Goal: Information Seeking & Learning: Learn about a topic

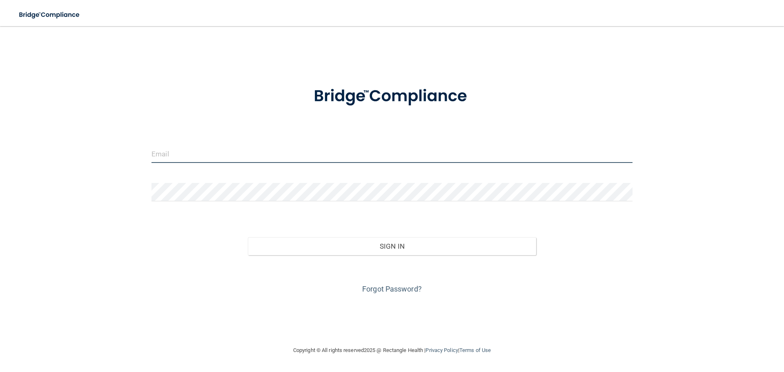
click at [171, 150] on input "email" at bounding box center [391, 154] width 481 height 18
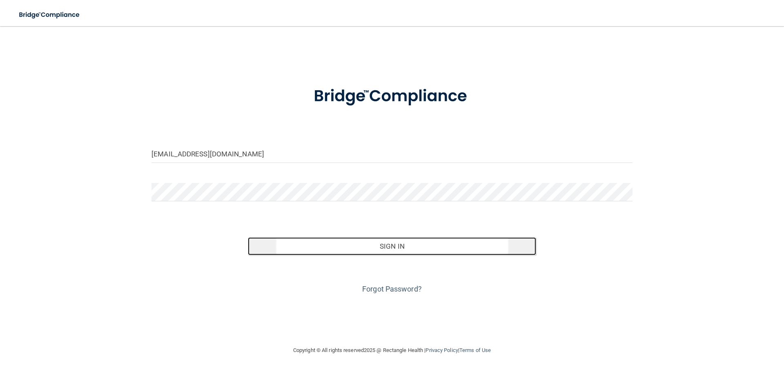
click at [427, 247] on button "Sign In" at bounding box center [392, 246] width 289 height 18
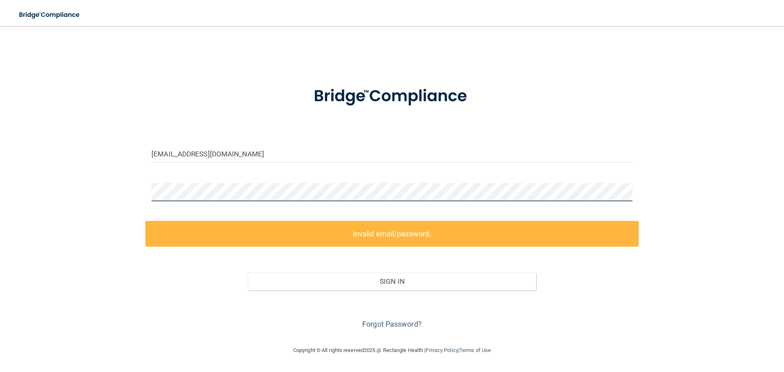
click at [114, 197] on div "karinfeick@frontier.com Invalid email/password. You don't have permission to ac…" at bounding box center [391, 185] width 751 height 303
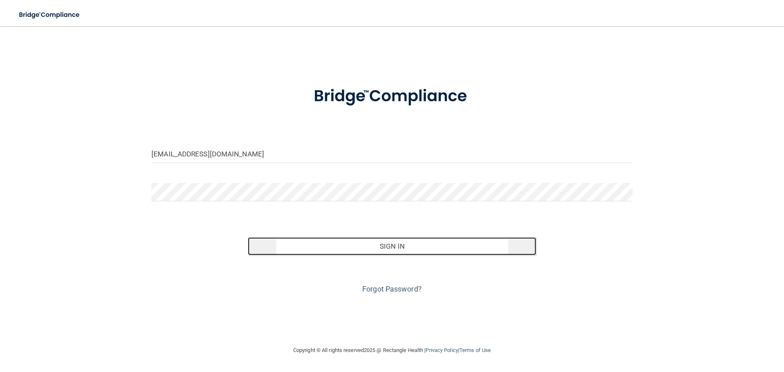
click at [425, 244] on button "Sign In" at bounding box center [392, 246] width 289 height 18
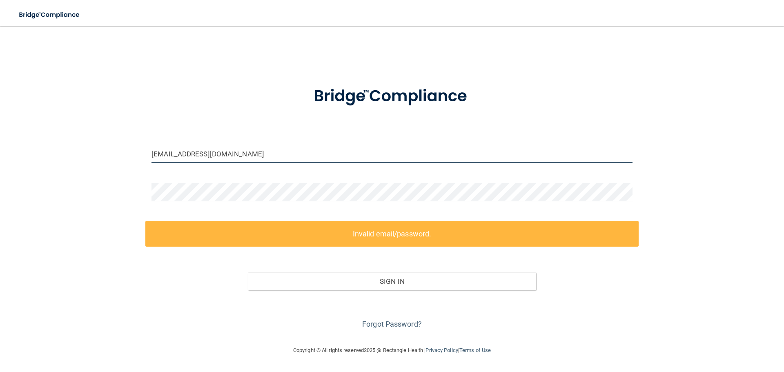
drag, startPoint x: 234, startPoint y: 154, endPoint x: 102, endPoint y: 154, distance: 132.3
click at [102, 154] on div "karinfeick@frontier.com Invalid email/password. You don't have permission to ac…" at bounding box center [391, 185] width 751 height 303
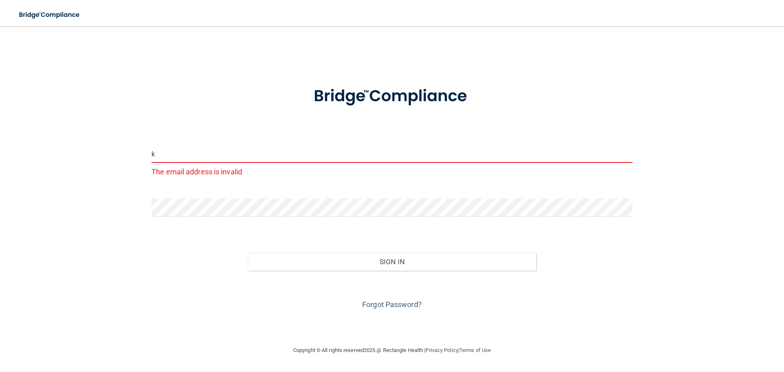
type input "[EMAIL_ADDRESS][DOMAIN_NAME]"
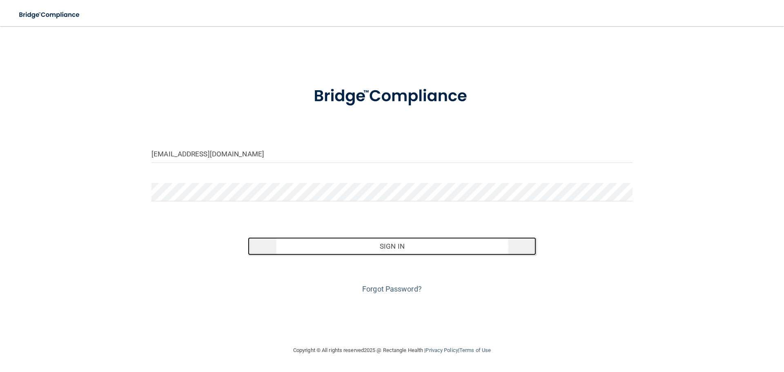
click at [369, 246] on button "Sign In" at bounding box center [392, 246] width 289 height 18
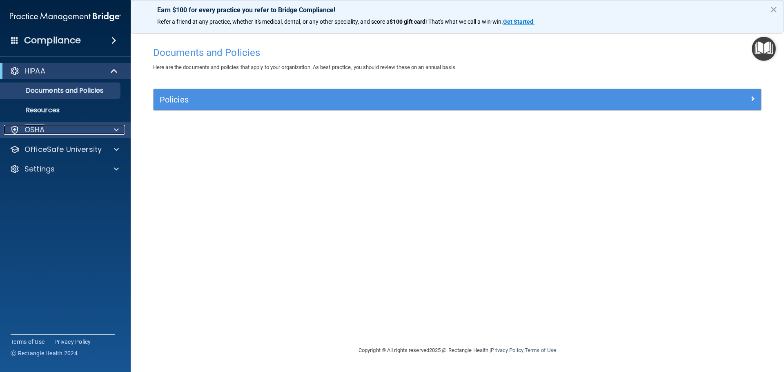
click at [116, 129] on span at bounding box center [116, 130] width 5 height 10
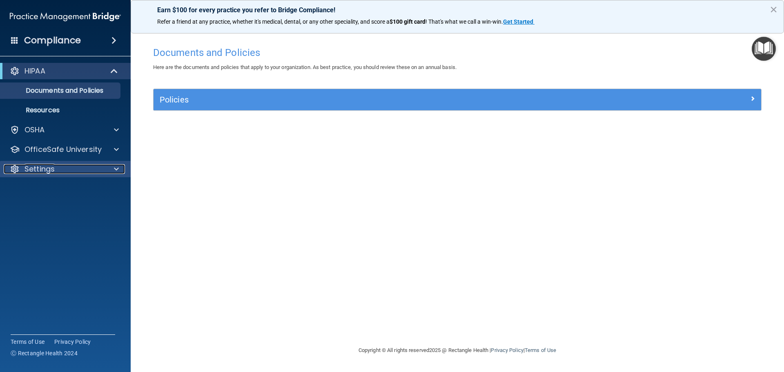
click at [116, 169] on span at bounding box center [116, 169] width 5 height 10
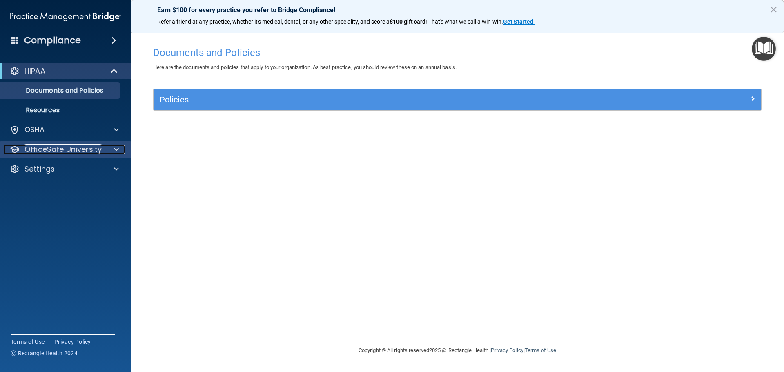
click at [116, 149] on span at bounding box center [116, 150] width 5 height 10
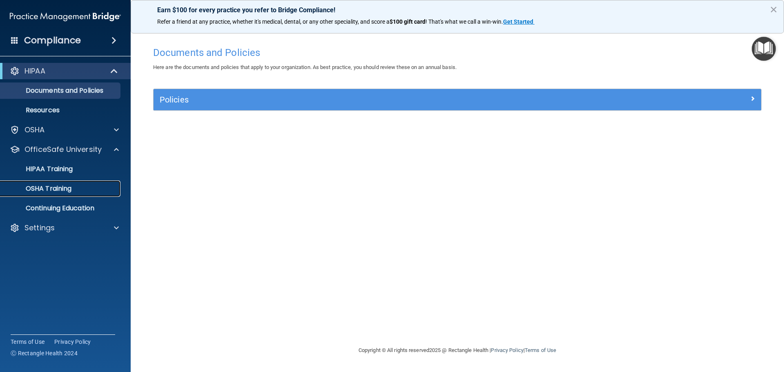
click at [67, 189] on p "OSHA Training" at bounding box center [38, 189] width 66 height 8
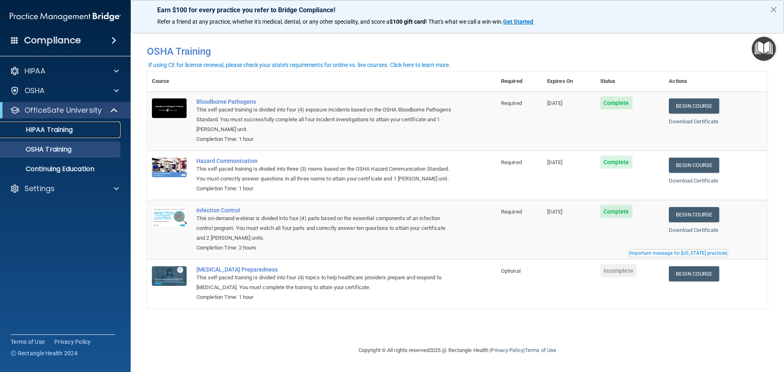
click at [65, 135] on link "HIPAA Training" at bounding box center [56, 130] width 129 height 16
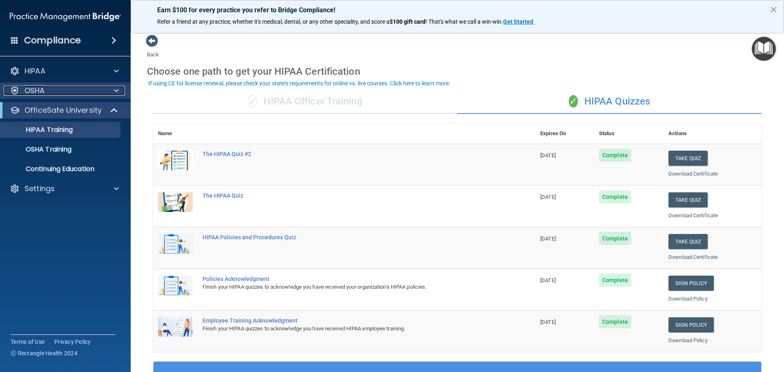
click at [116, 91] on span at bounding box center [116, 91] width 5 height 10
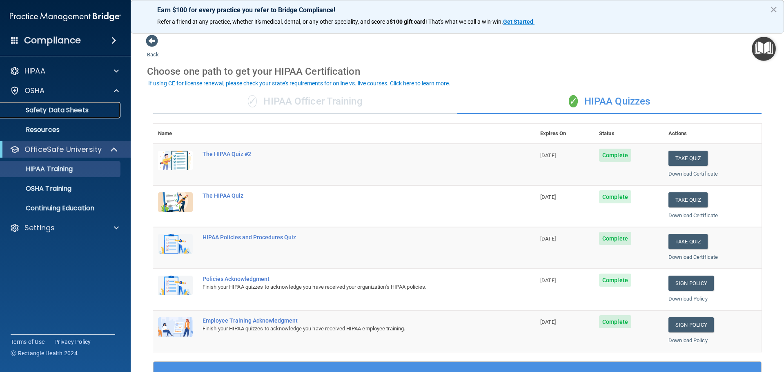
click at [91, 110] on p "Safety Data Sheets" at bounding box center [60, 110] width 111 height 8
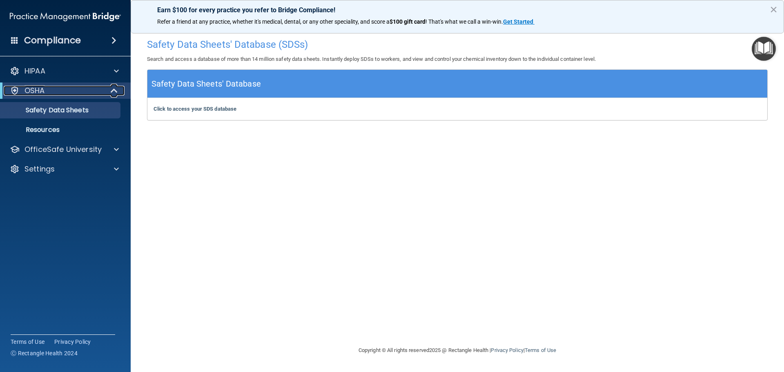
click at [113, 90] on span at bounding box center [114, 91] width 7 height 10
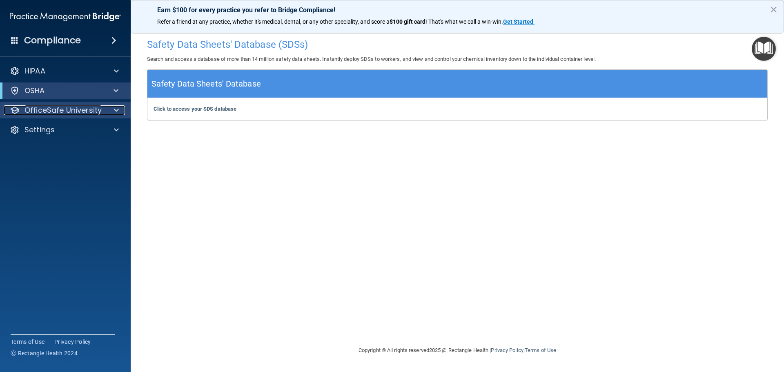
click at [116, 110] on span at bounding box center [116, 110] width 5 height 10
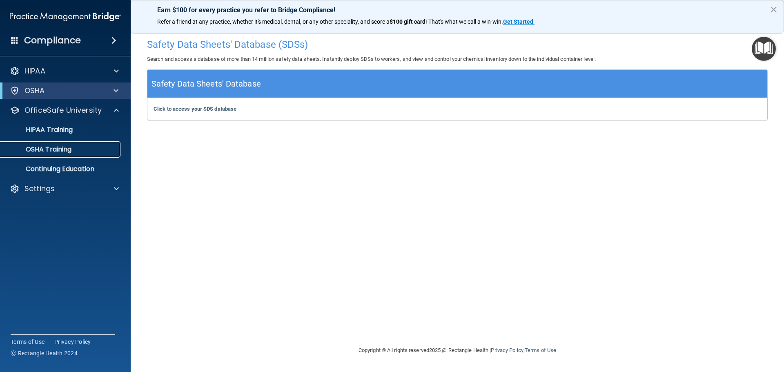
click at [75, 149] on div "OSHA Training" at bounding box center [60, 149] width 111 height 8
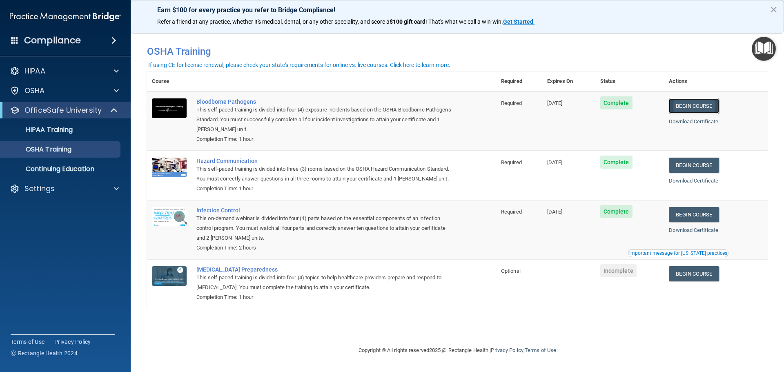
click at [694, 105] on link "Begin Course" at bounding box center [694, 105] width 50 height 15
click at [695, 108] on link "Begin Course" at bounding box center [694, 105] width 50 height 15
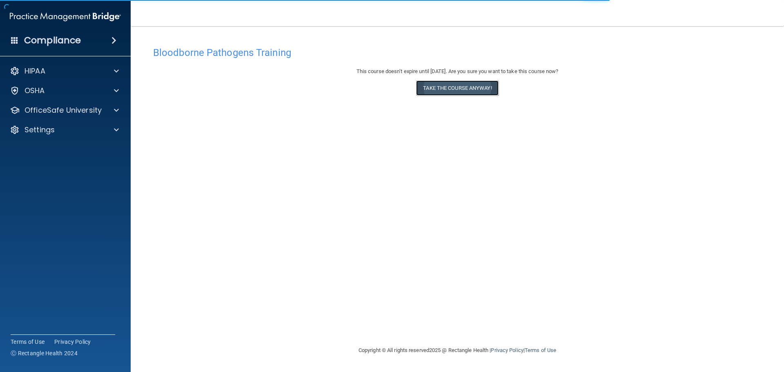
click at [463, 88] on button "Take the course anyway!" at bounding box center [457, 87] width 82 height 15
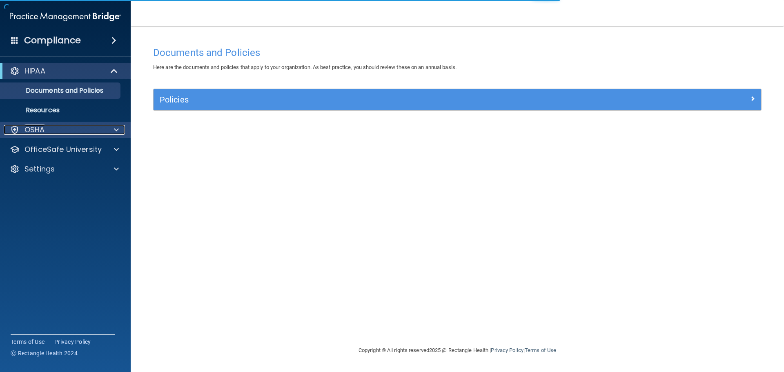
click at [77, 133] on div "OSHA" at bounding box center [54, 130] width 101 height 10
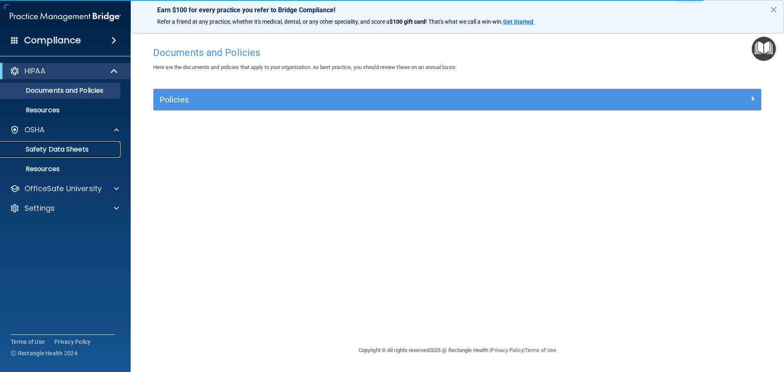
click at [70, 145] on p "Safety Data Sheets" at bounding box center [60, 149] width 111 height 8
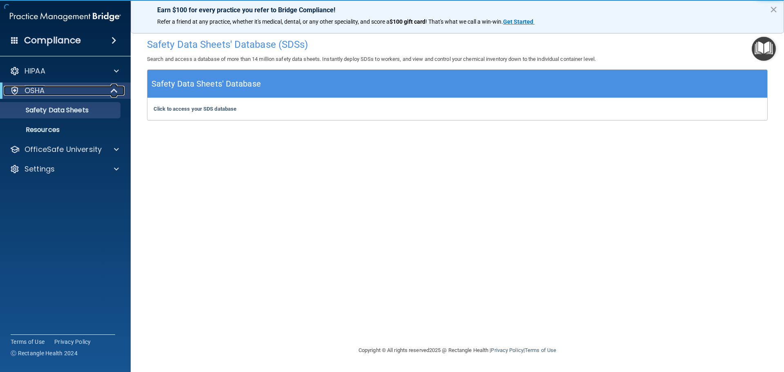
click at [111, 89] on span at bounding box center [114, 91] width 7 height 10
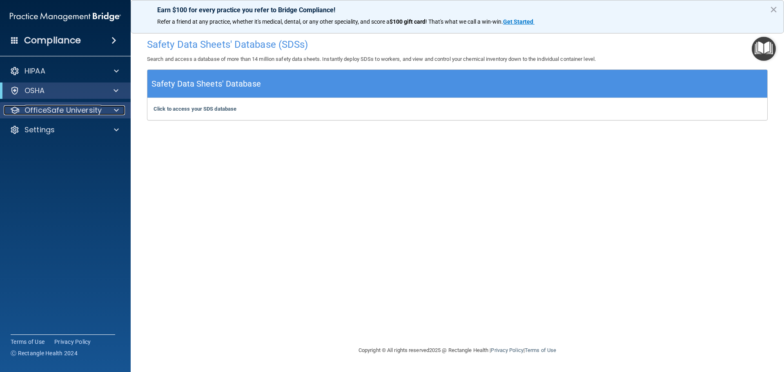
click at [94, 108] on p "OfficeSafe University" at bounding box center [62, 110] width 77 height 10
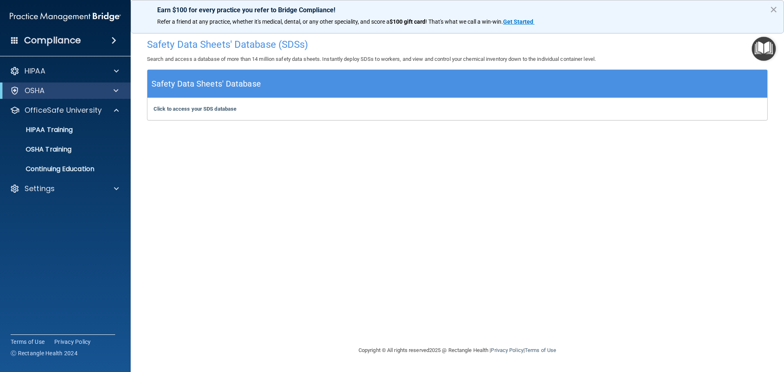
click at [191, 161] on div "Safety Data Sheets' Database (SDSs) Search and access a database of more than 1…" at bounding box center [457, 185] width 621 height 303
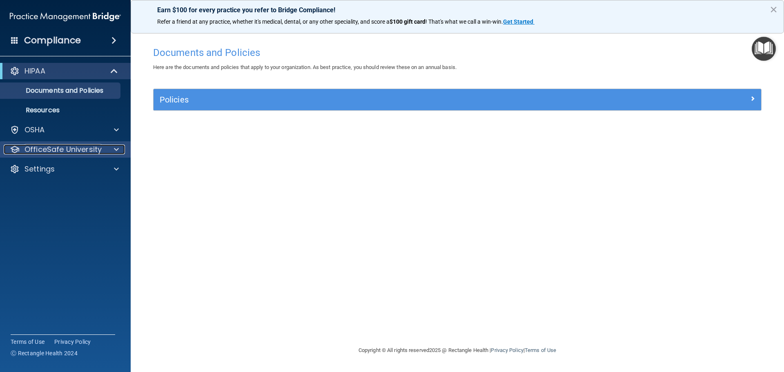
click at [54, 151] on p "OfficeSafe University" at bounding box center [62, 150] width 77 height 10
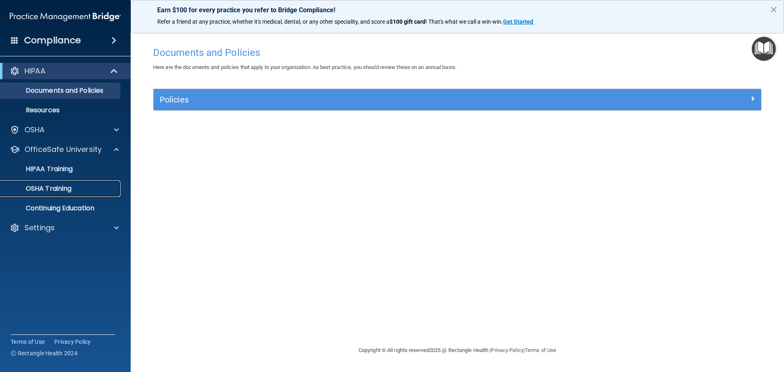
click at [64, 185] on p "OSHA Training" at bounding box center [38, 189] width 66 height 8
